Goal: Transaction & Acquisition: Purchase product/service

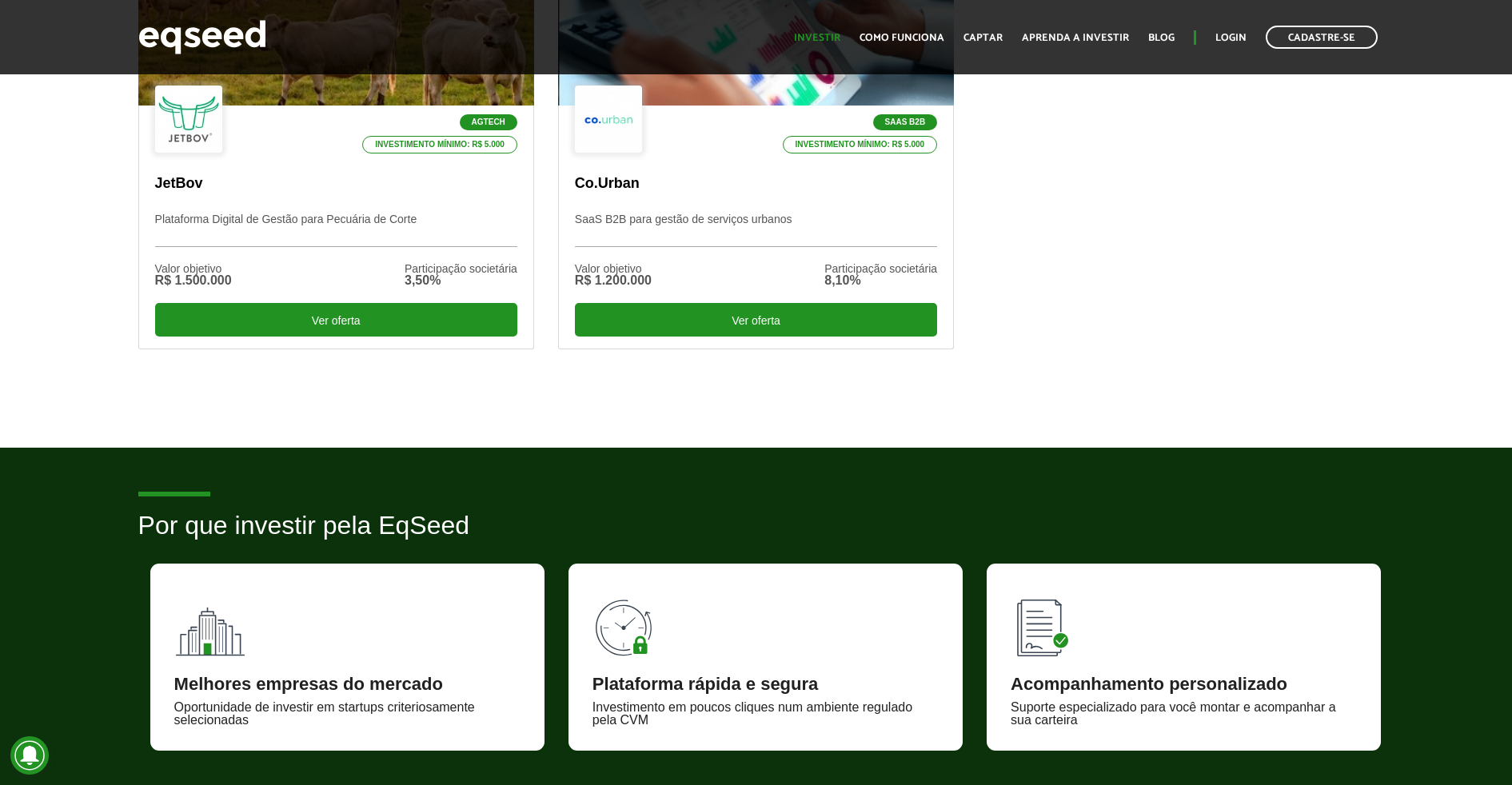
scroll to position [599, 0]
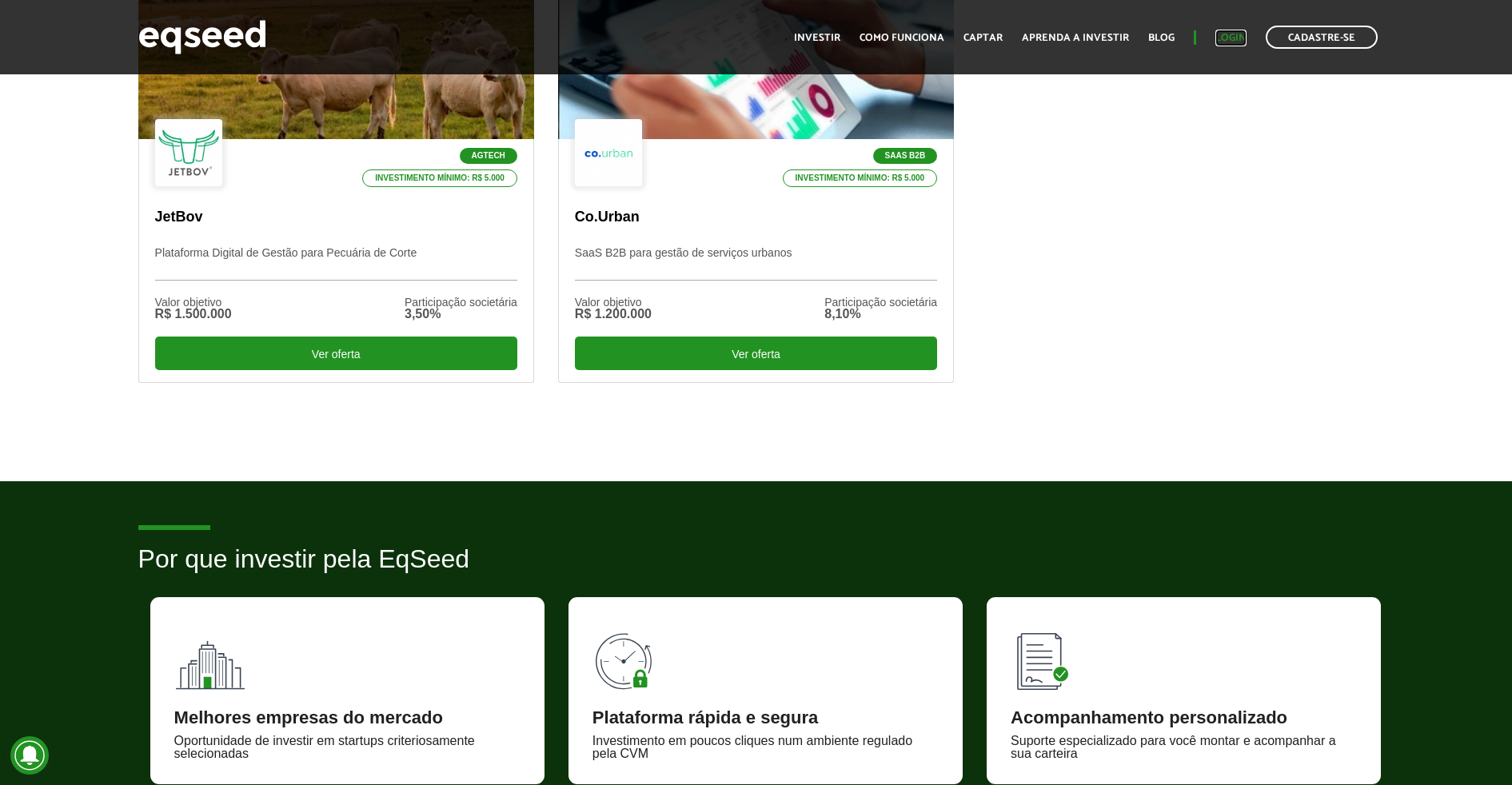
click at [1218, 38] on link "Login" at bounding box center [1231, 38] width 31 height 10
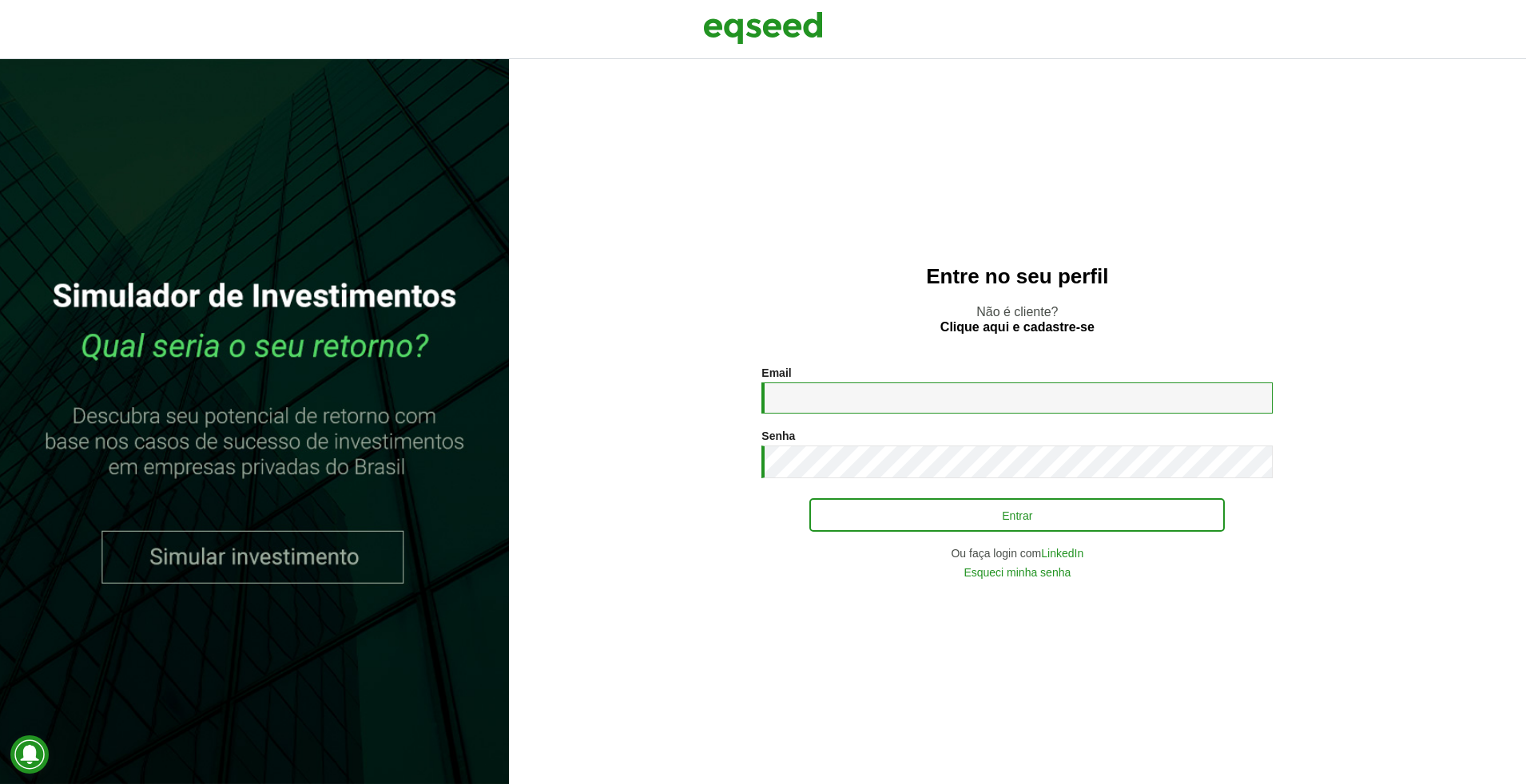
type input "**********"
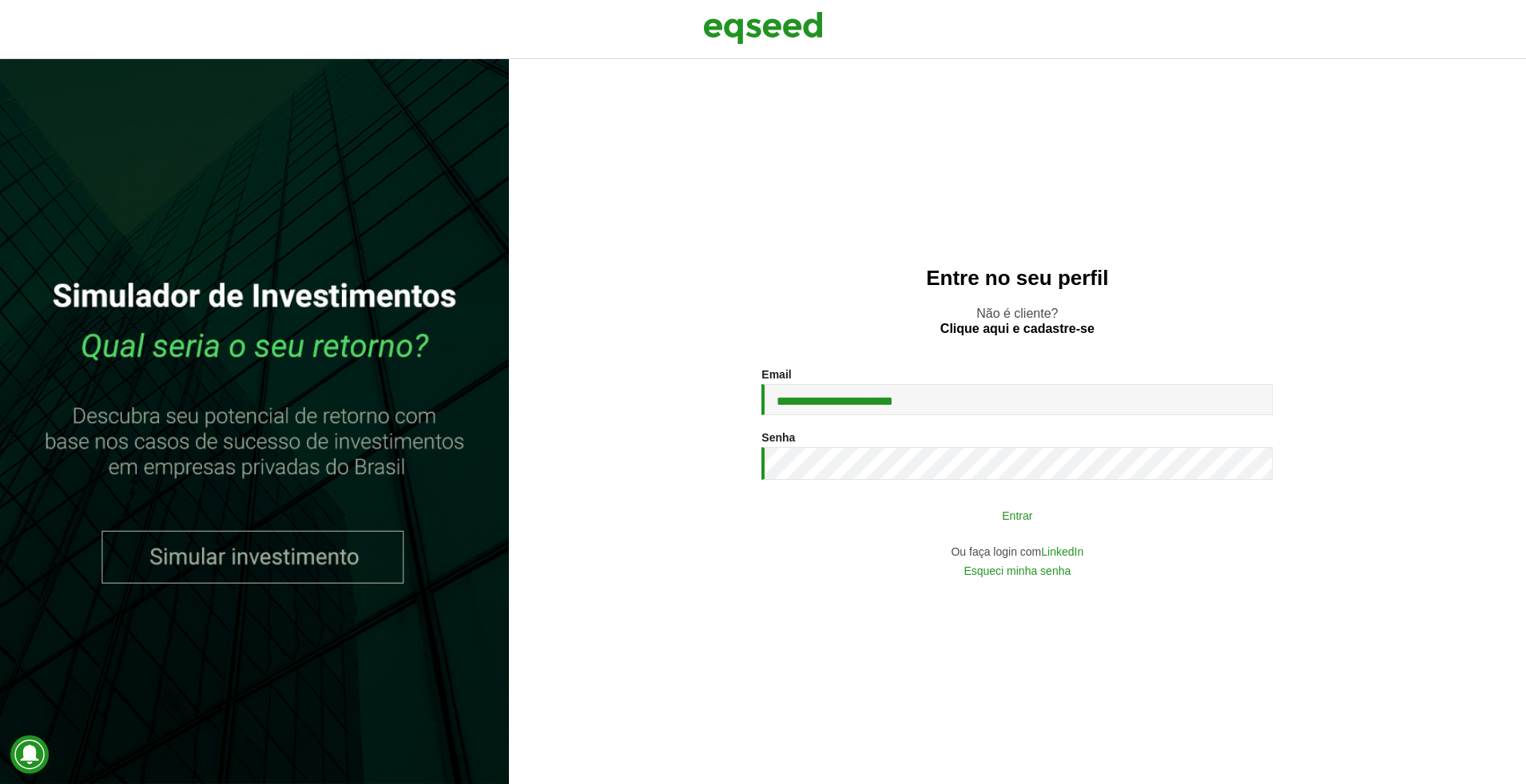
click at [971, 508] on button "Entrar" at bounding box center [1016, 515] width 415 height 30
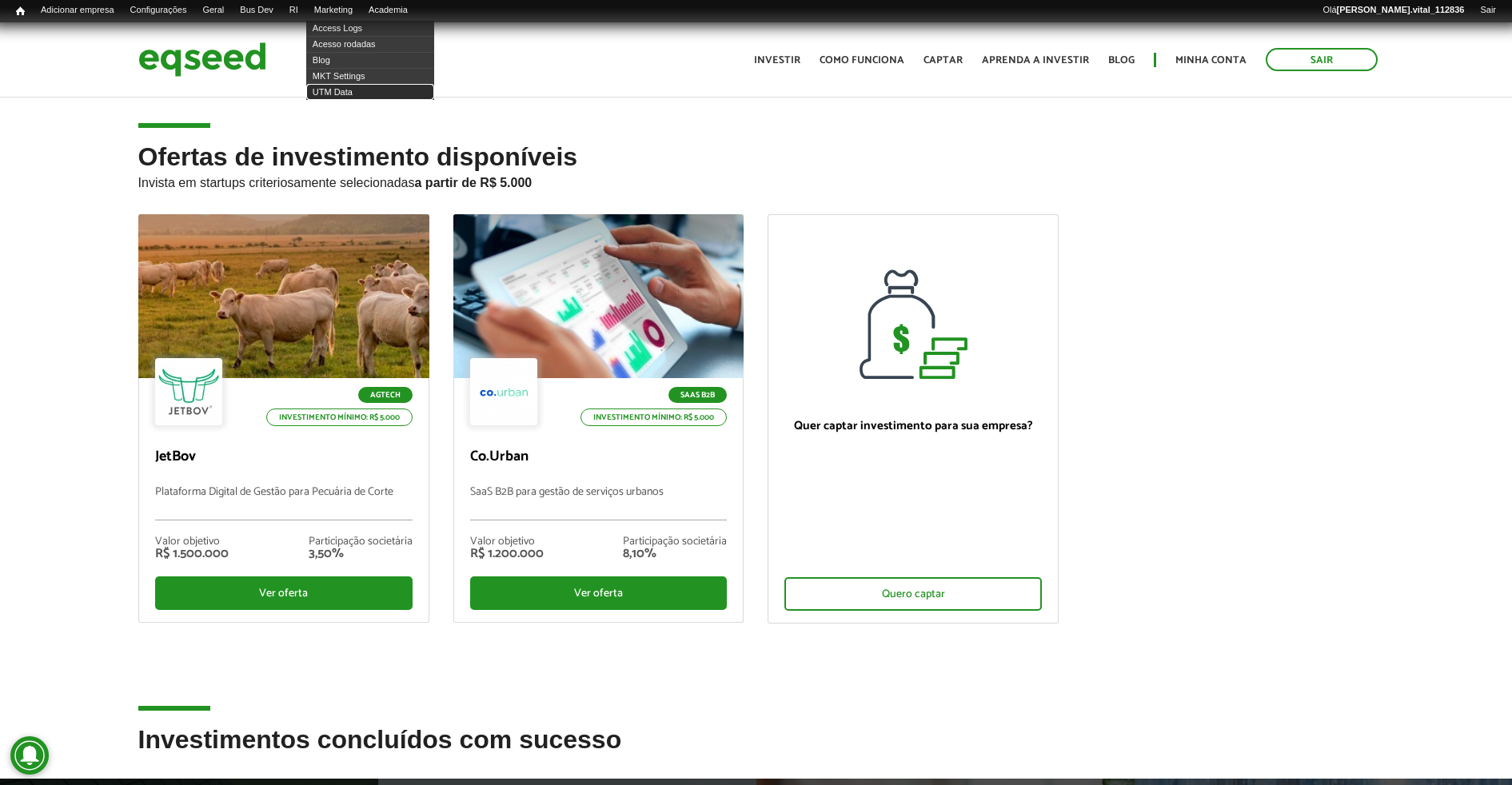
click at [358, 89] on link "UTM Data" at bounding box center [370, 91] width 128 height 16
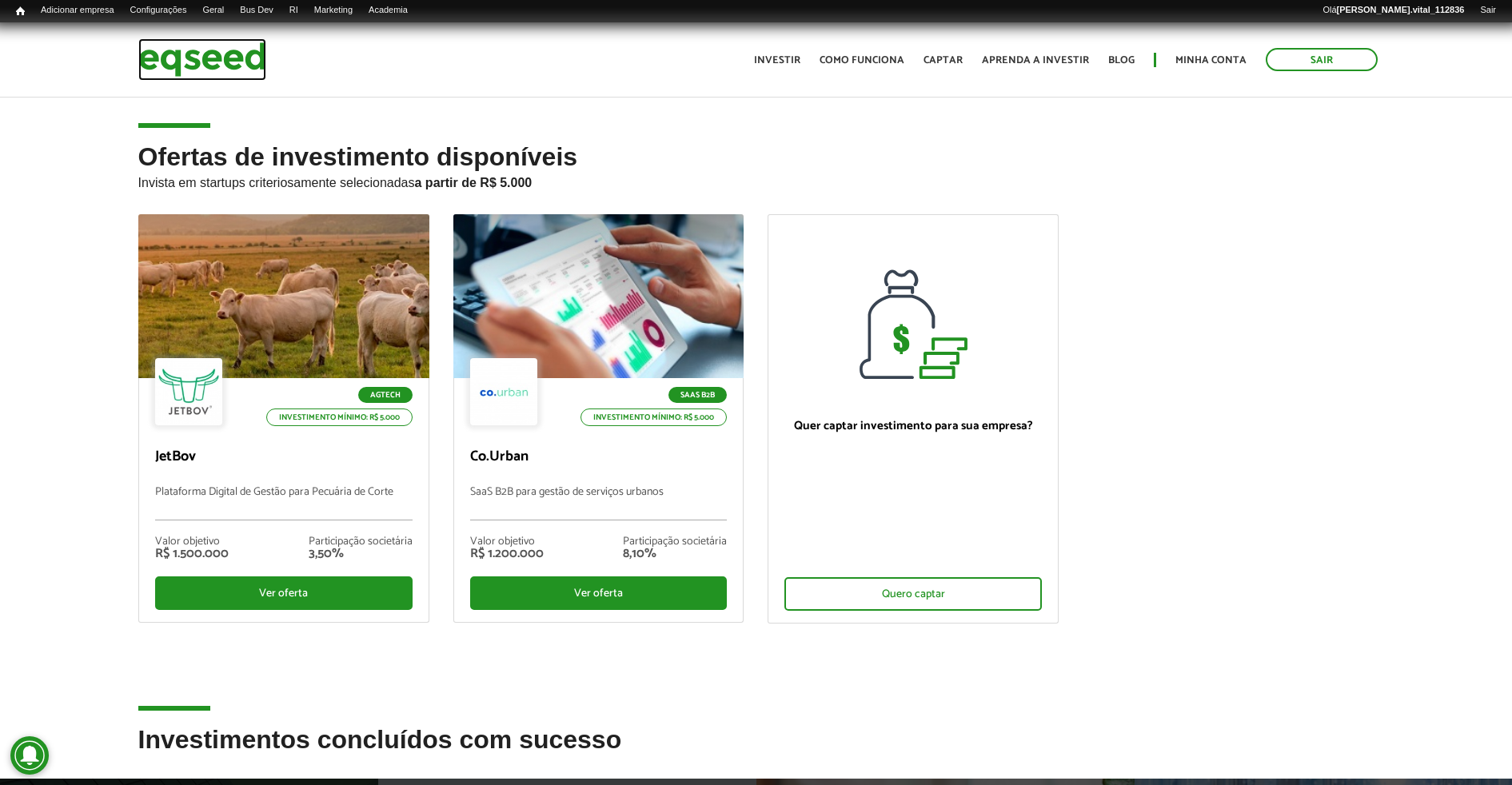
click at [161, 59] on img at bounding box center [202, 59] width 128 height 43
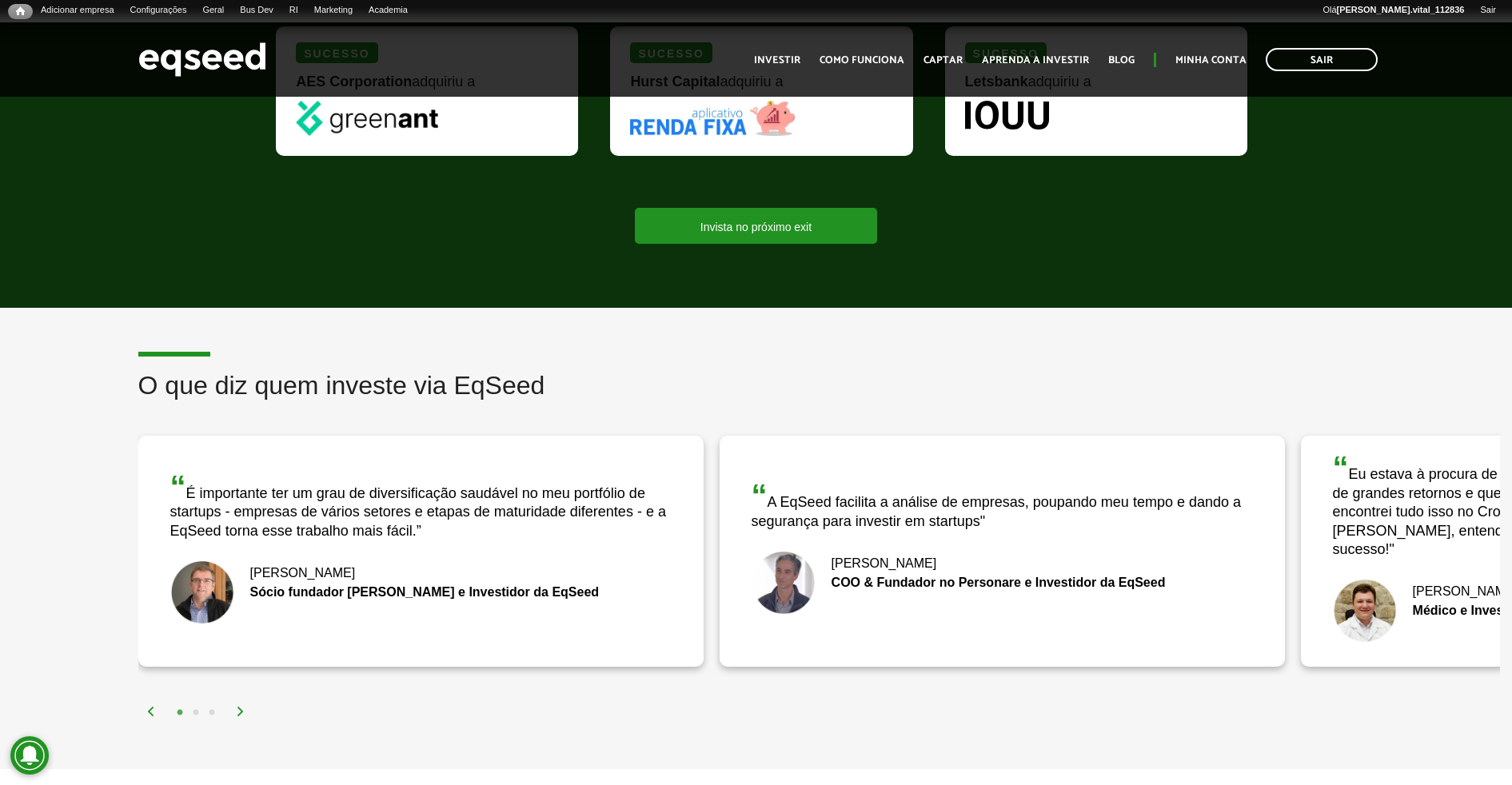
scroll to position [2398, 0]
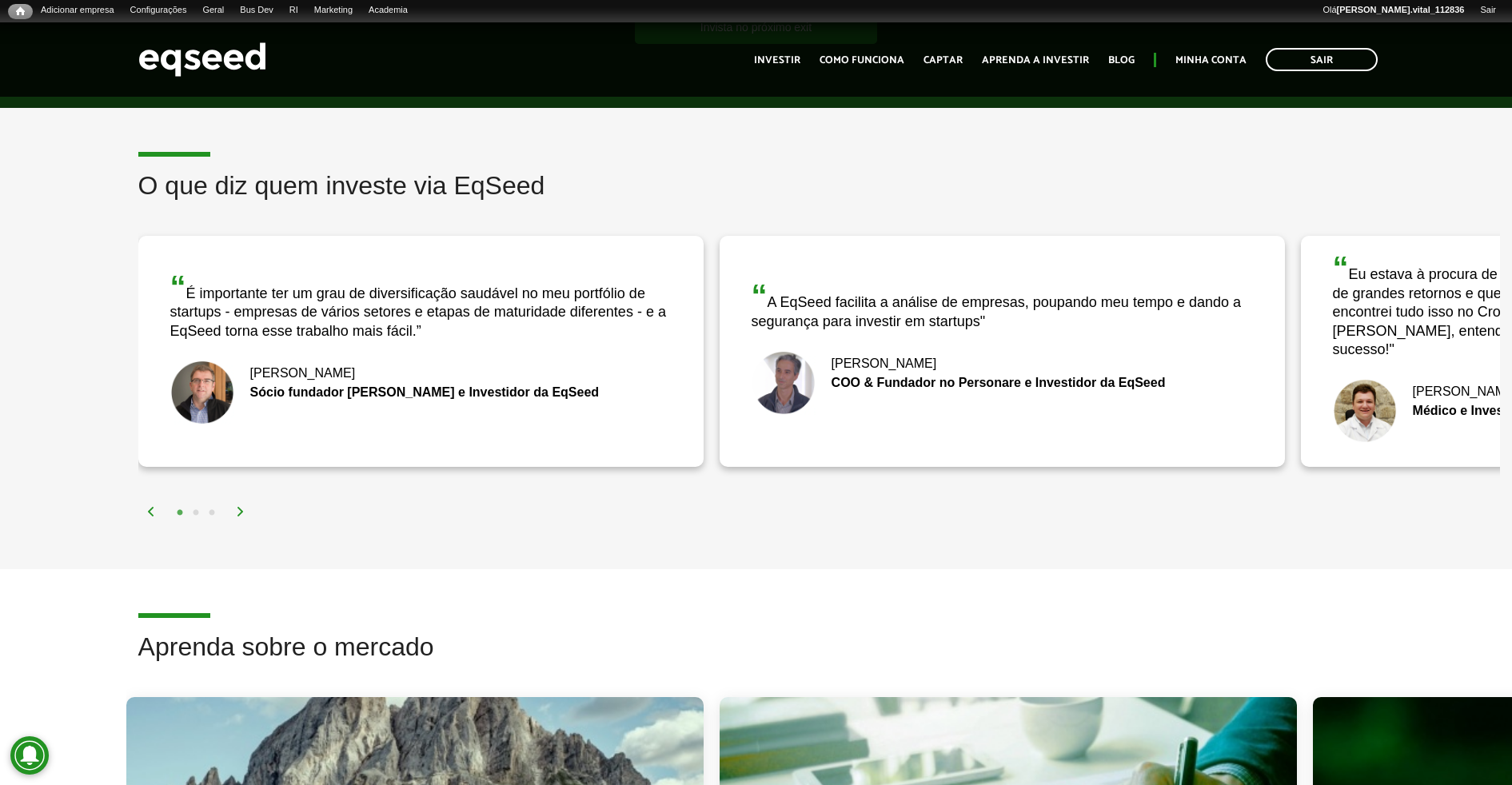
click at [234, 503] on div "1 2 3" at bounding box center [823, 512] width 1354 height 18
click at [240, 507] on img at bounding box center [240, 511] width 9 height 9
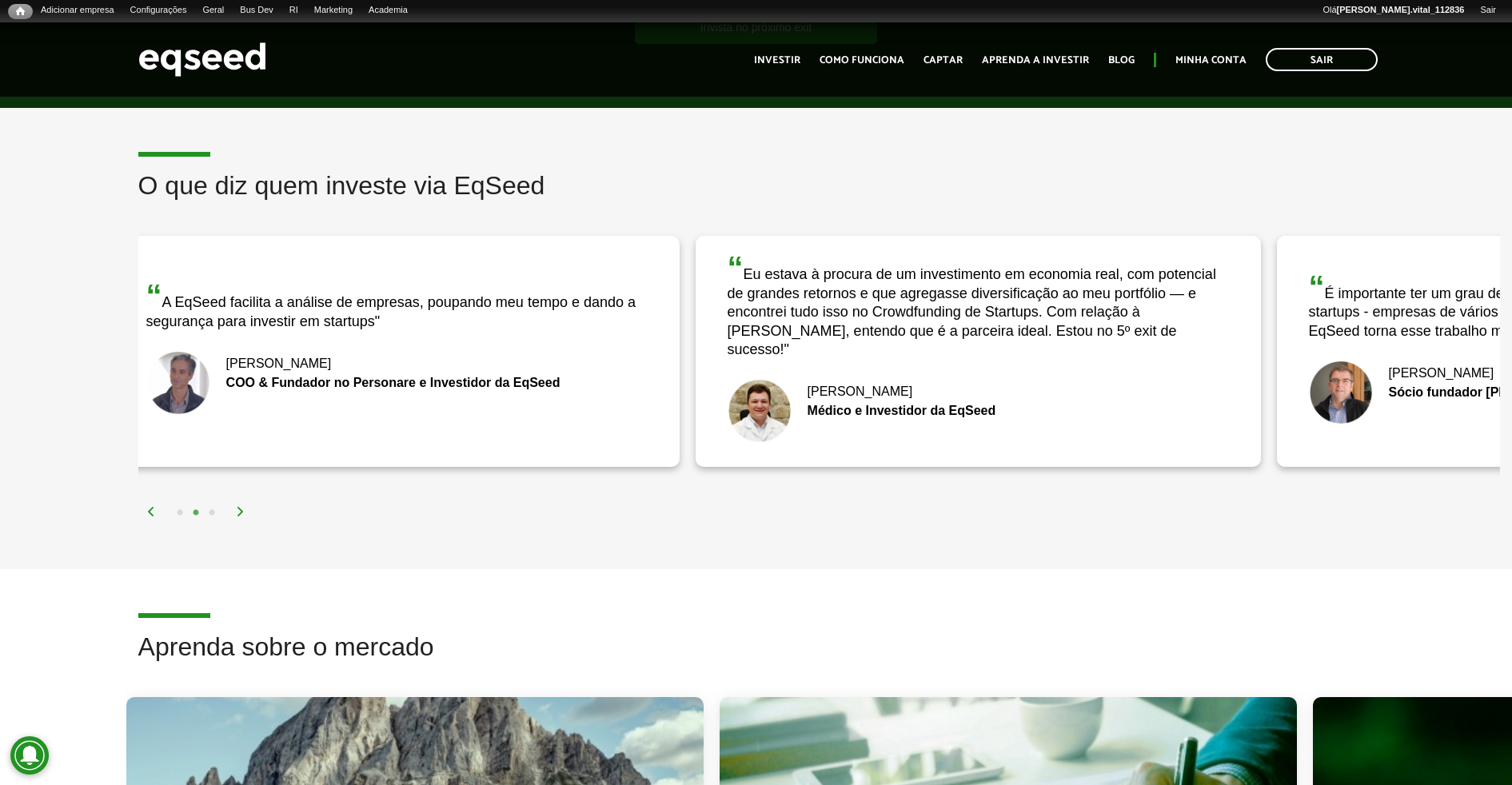
drag, startPoint x: 1049, startPoint y: 285, endPoint x: 916, endPoint y: 288, distance: 133.0
click at [916, 288] on div "“ Eu estava à procura de um investimento em economia real, com potencial de gra…" at bounding box center [978, 305] width 502 height 107
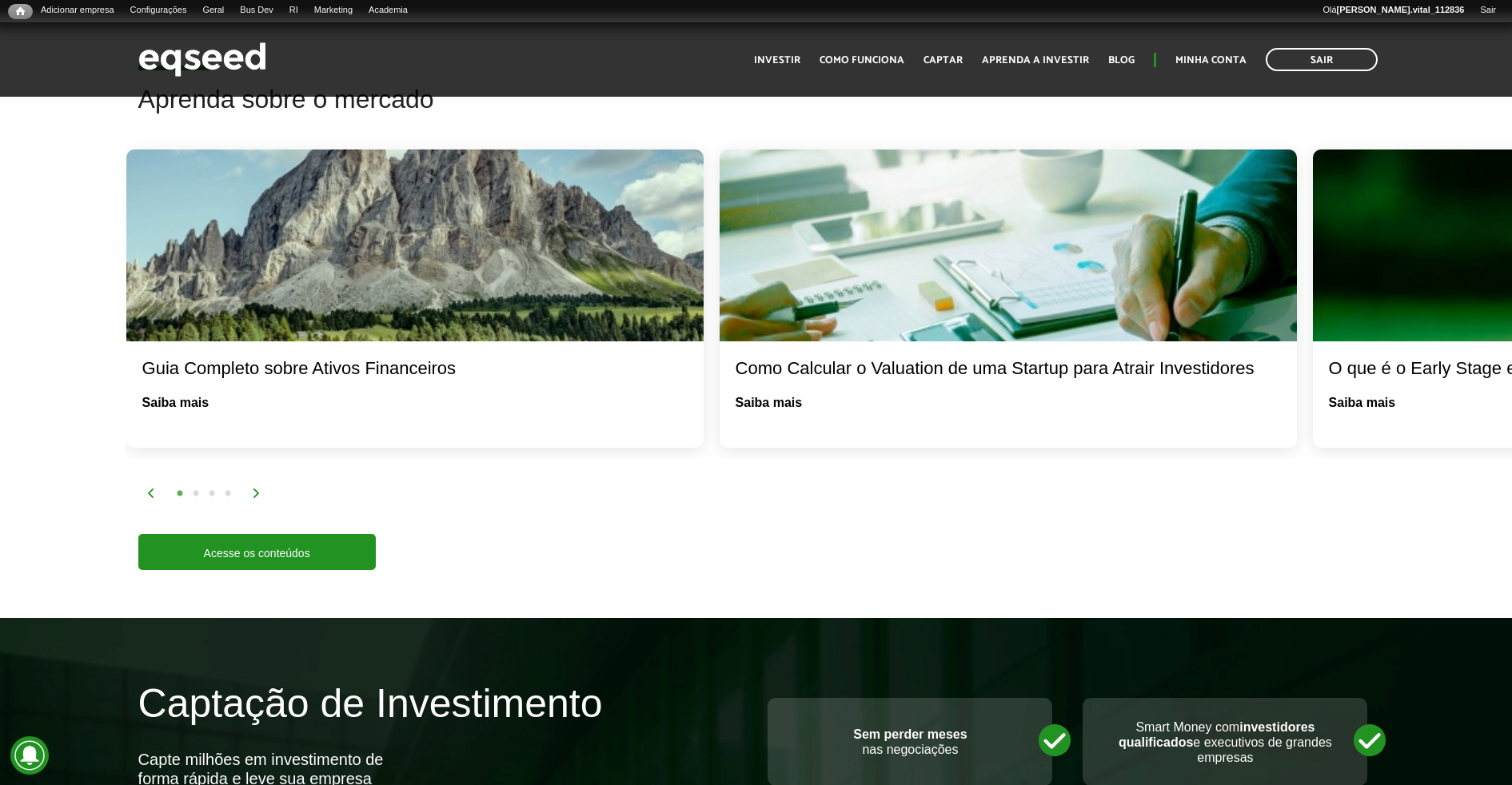
scroll to position [2898, 0]
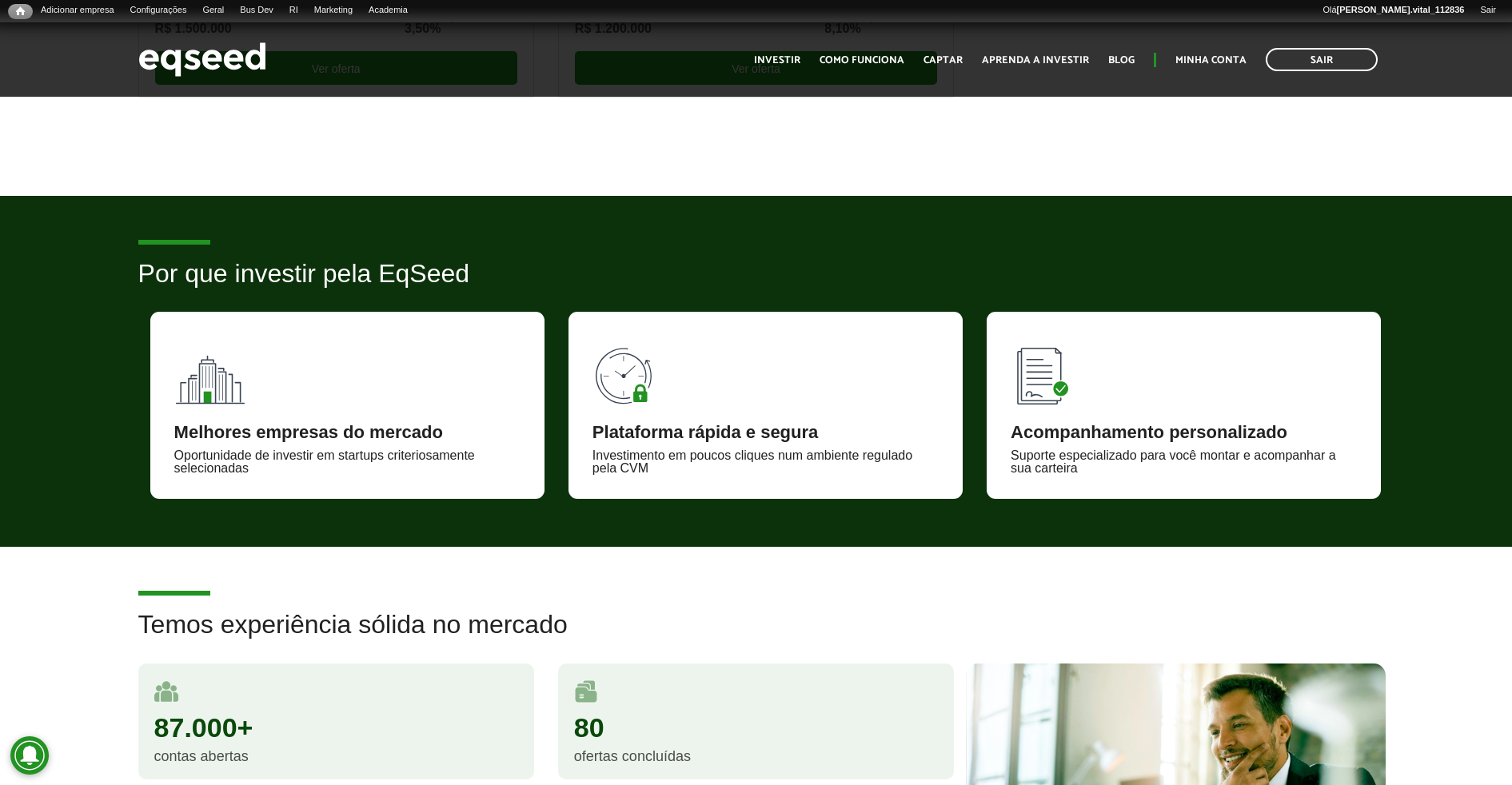
scroll to position [599, 0]
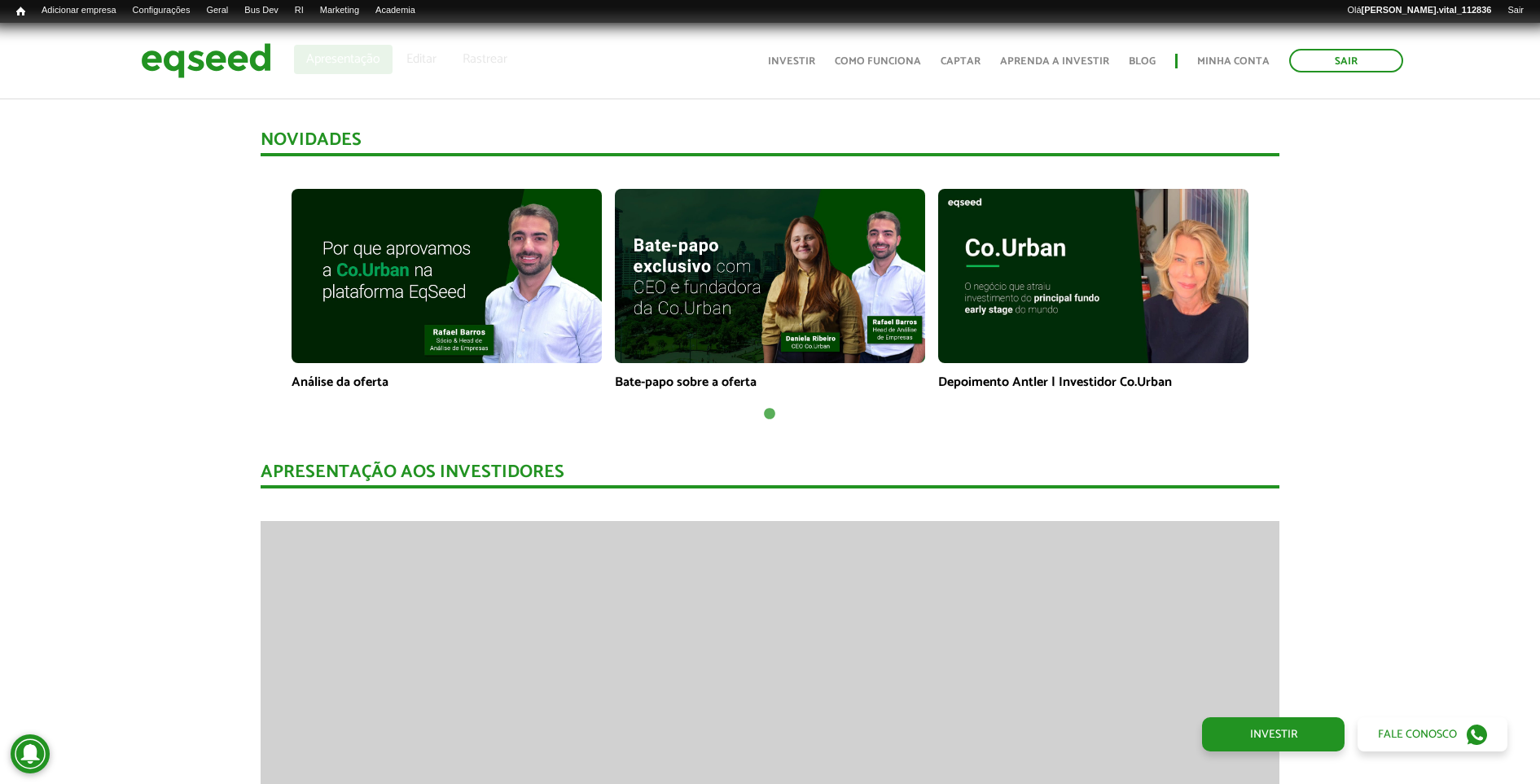
scroll to position [1221, 0]
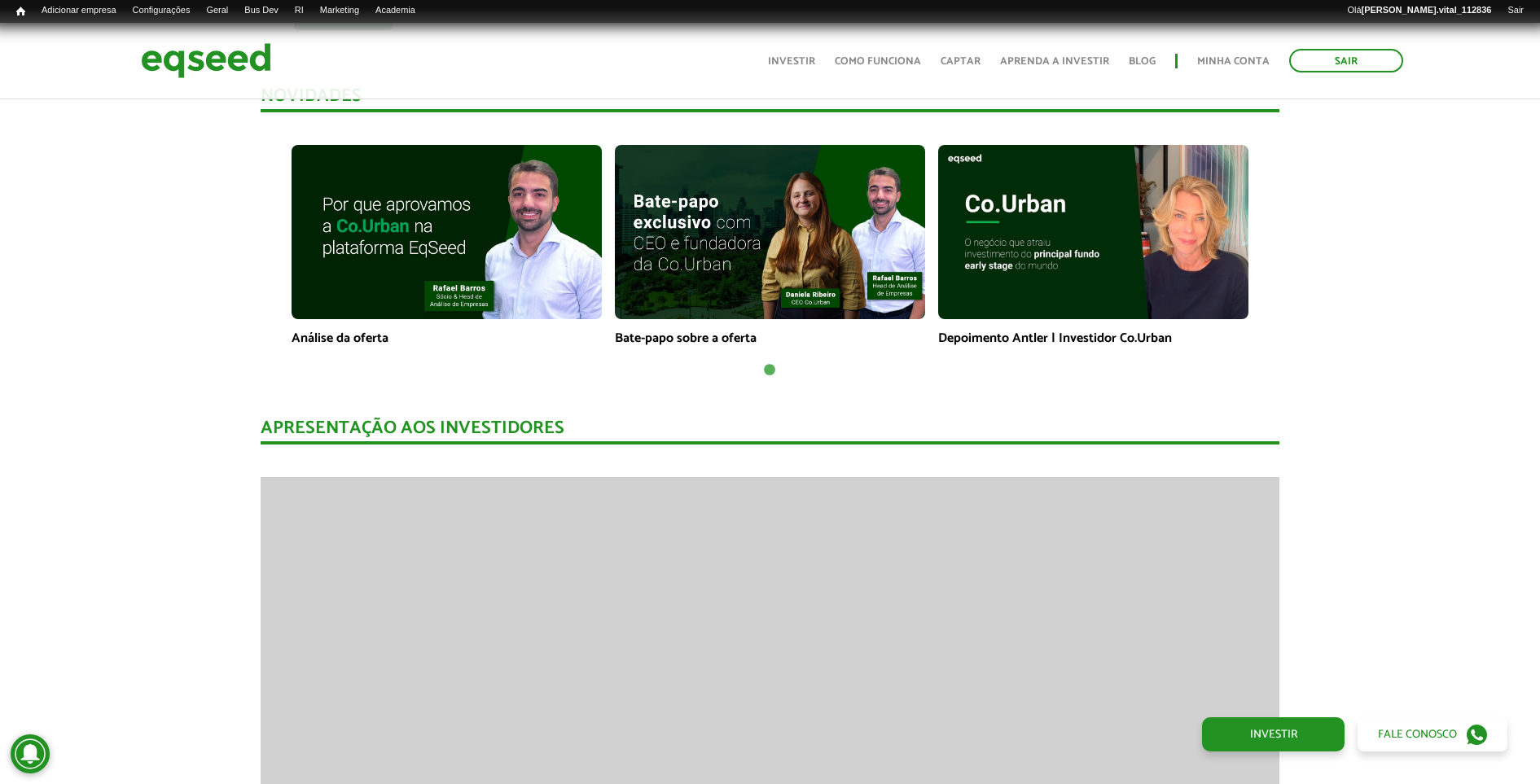
click at [1070, 183] on img at bounding box center [1094, 232] width 310 height 175
